Goal: Book appointment/travel/reservation

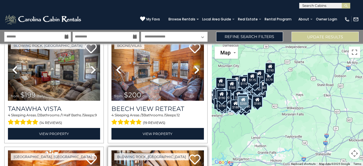
scroll to position [9626, 0]
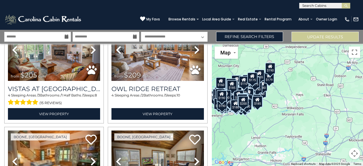
scroll to position [11279, 0]
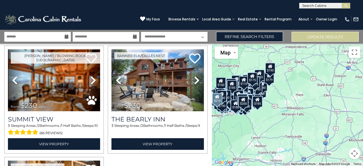
scroll to position [12933, 0]
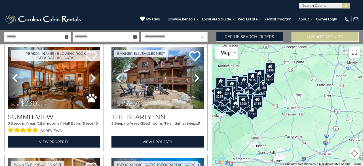
scroll to position [14586, 0]
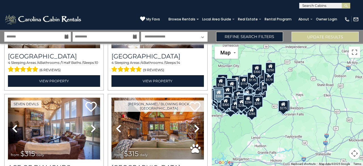
scroll to position [17892, 0]
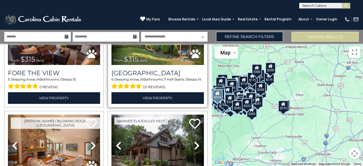
scroll to position [18119, 0]
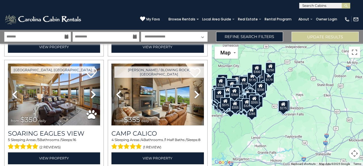
scroll to position [19262, 0]
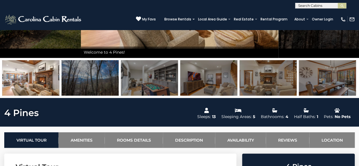
scroll to position [114, 0]
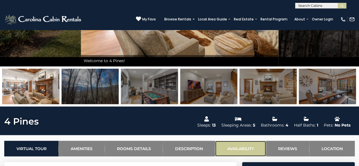
click at [244, 151] on link "Availability" at bounding box center [240, 149] width 51 height 16
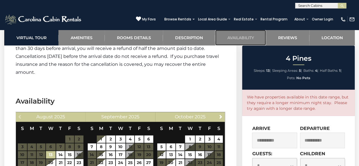
scroll to position [1384, 0]
